Goal: Obtain resource: Obtain resource

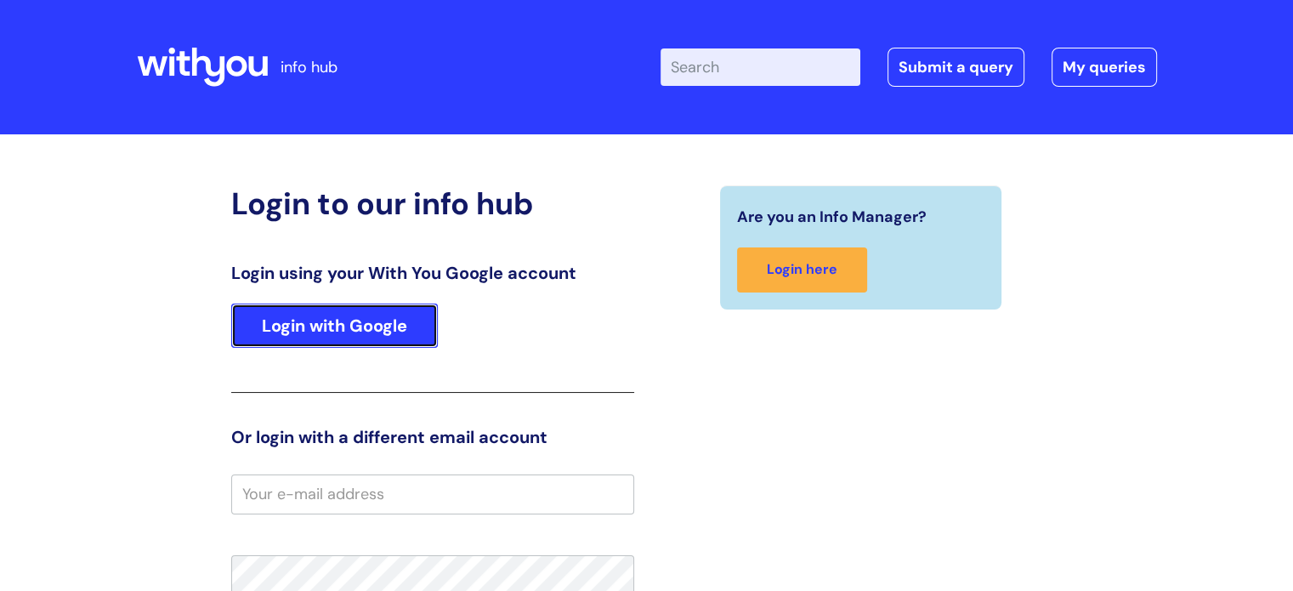
click at [303, 319] on link "Login with Google" at bounding box center [334, 325] width 207 height 44
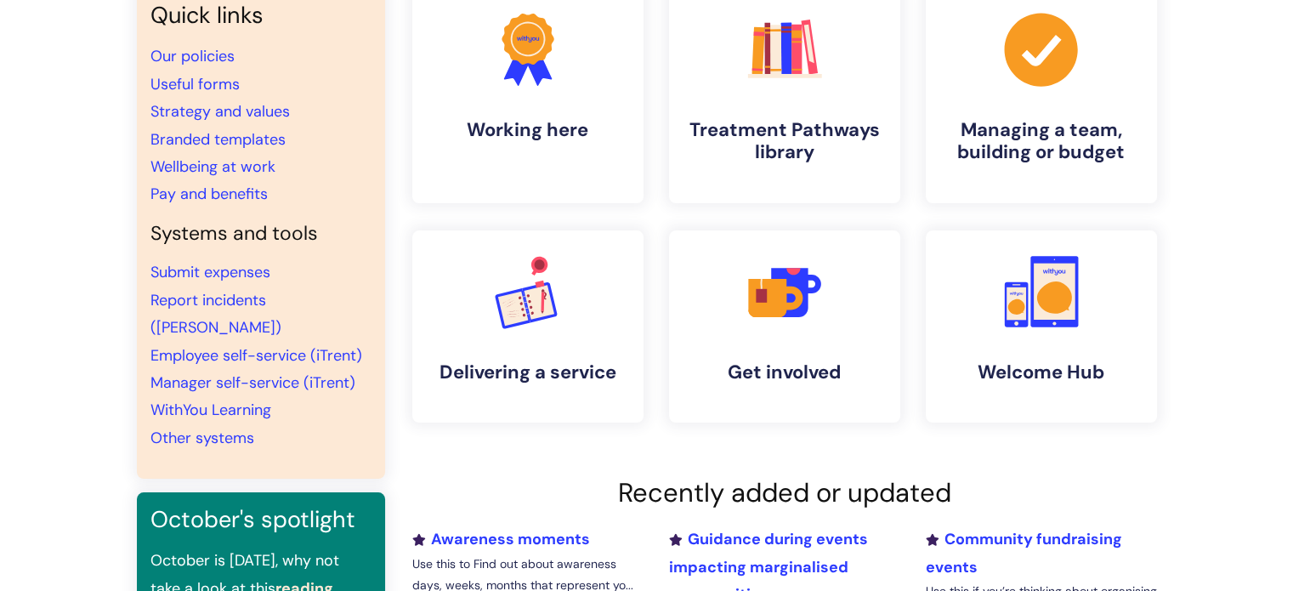
scroll to position [161, 0]
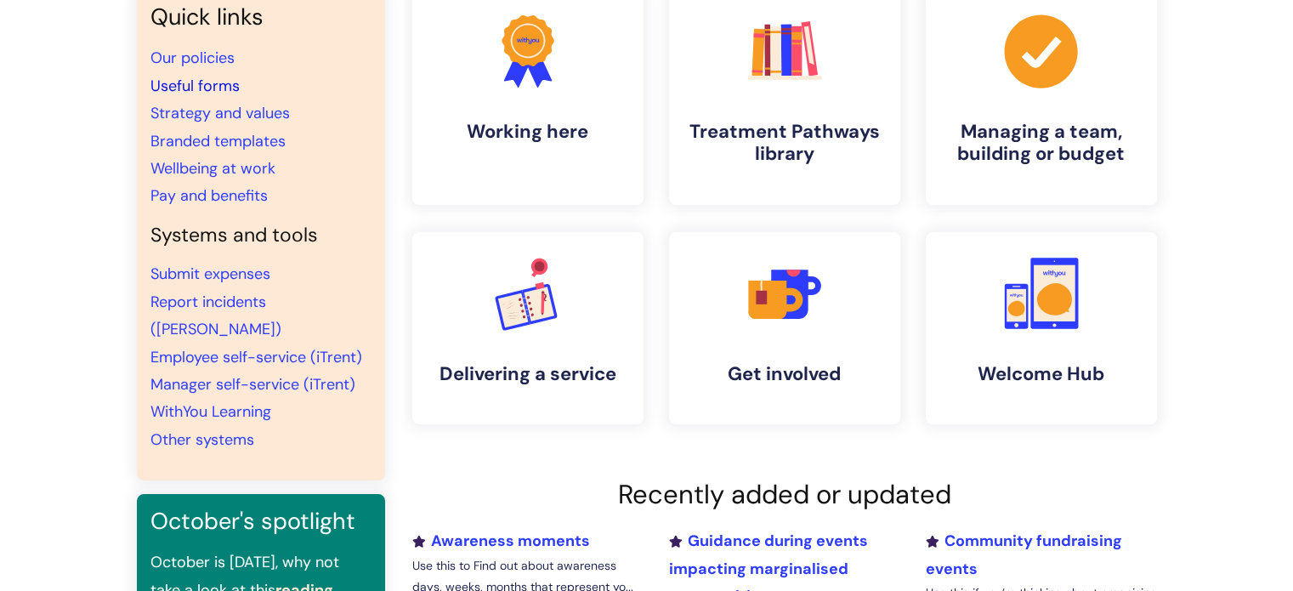
click at [170, 82] on link "Useful forms" at bounding box center [194, 86] width 89 height 20
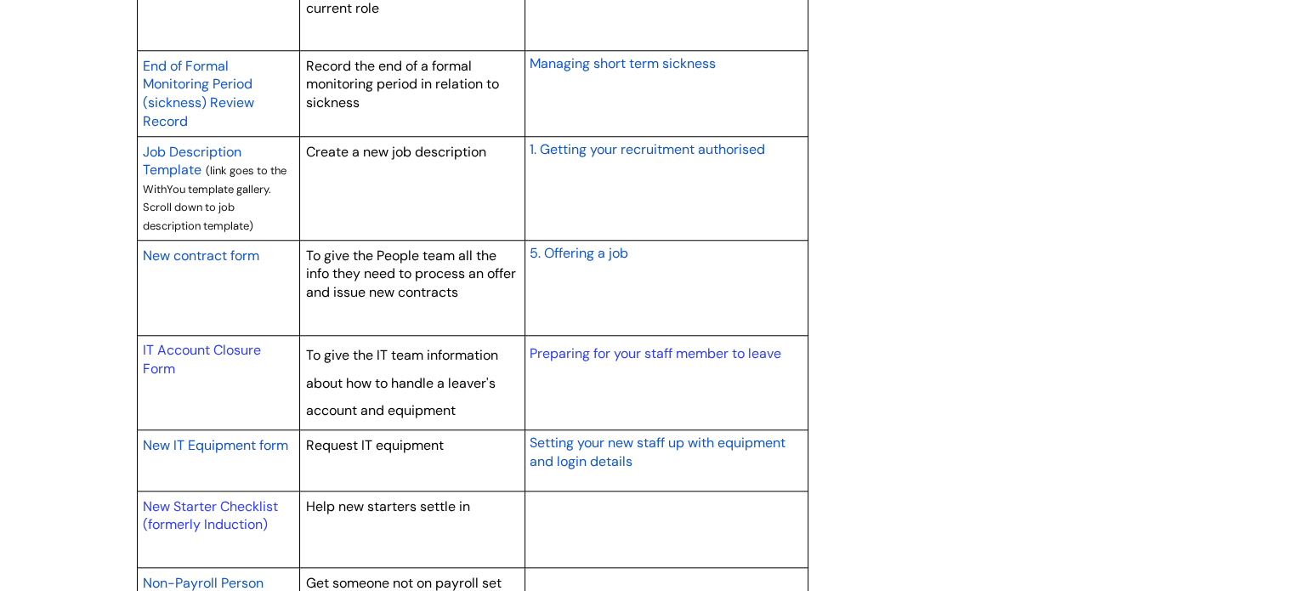
scroll to position [1514, 0]
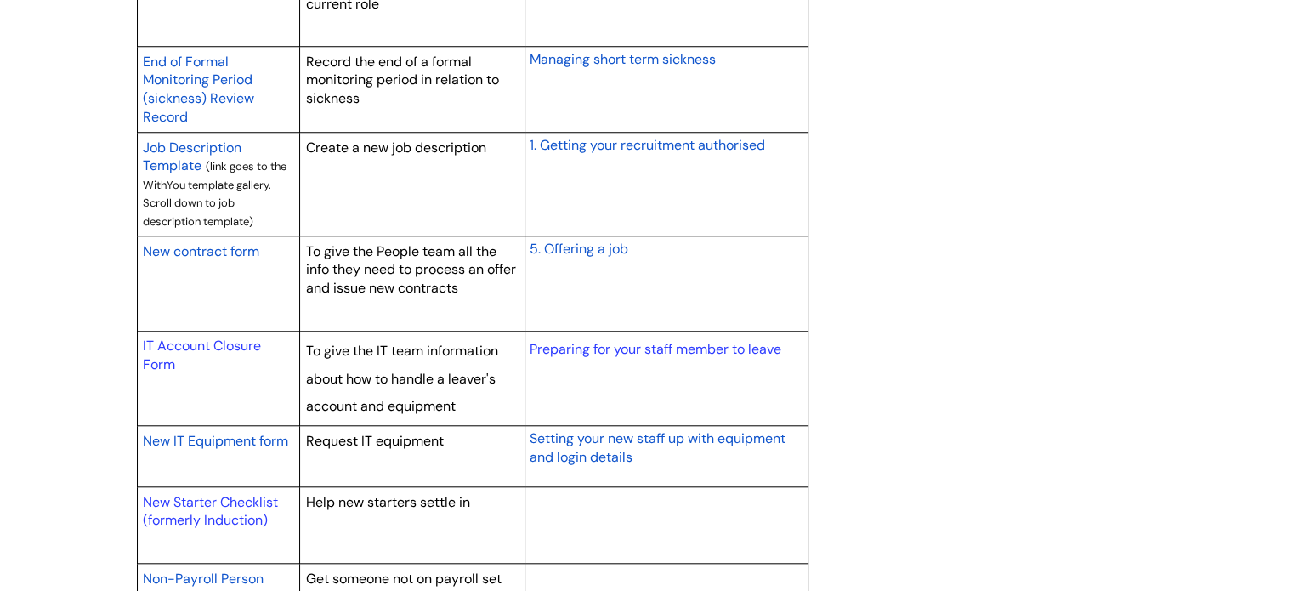
click at [207, 246] on span "New contract form" at bounding box center [201, 251] width 116 height 18
